Goal: Transaction & Acquisition: Purchase product/service

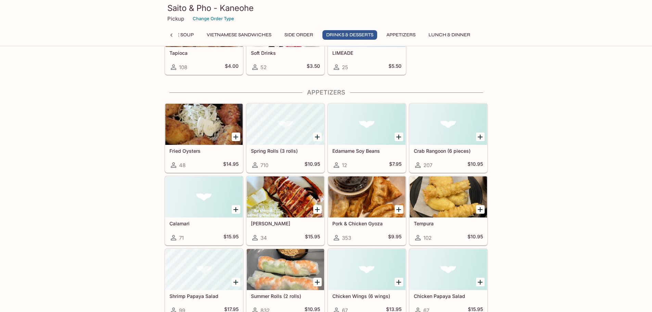
scroll to position [1166, 0]
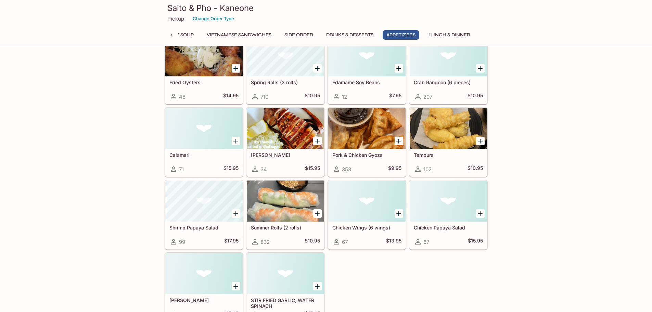
click at [271, 154] on h5 "[PERSON_NAME]" at bounding box center [285, 155] width 69 height 6
